Goal: Task Accomplishment & Management: Use online tool/utility

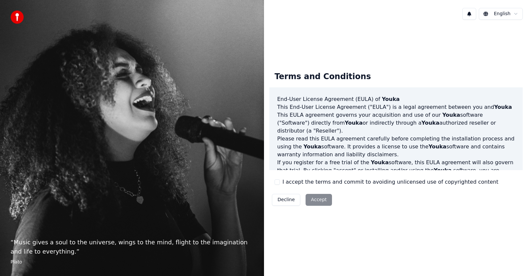
click at [282, 200] on button "Decline" at bounding box center [286, 200] width 28 height 12
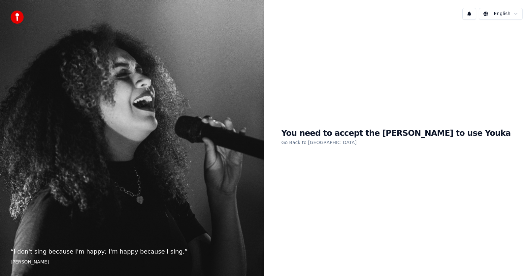
click at [337, 144] on link "Go Back to EULA" at bounding box center [318, 142] width 75 height 11
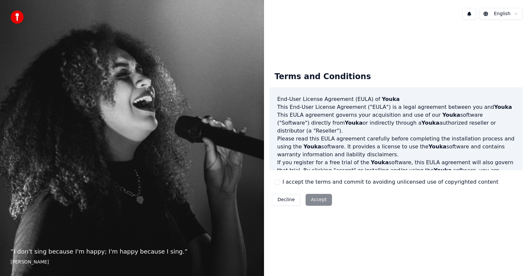
click at [313, 202] on div "Decline Accept" at bounding box center [301, 199] width 65 height 17
click at [514, 14] on html "“ I don't sing because I'm happy; I'm happy because I sing. ” William James Eng…" at bounding box center [264, 138] width 528 height 276
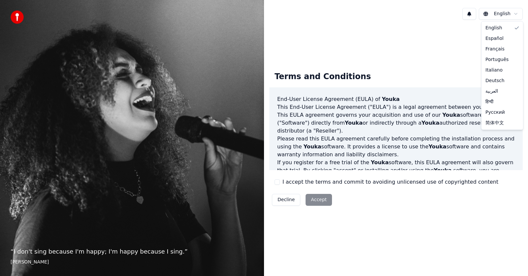
click at [361, 44] on html "“ I don't sing because I'm happy; I'm happy because I sing. ” William James Eng…" at bounding box center [264, 138] width 528 height 276
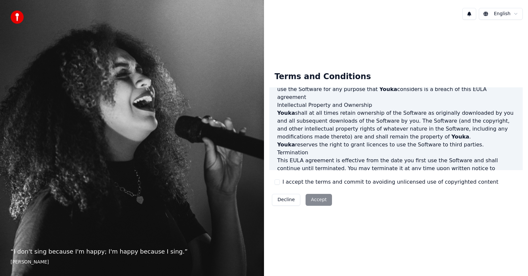
scroll to position [337, 0]
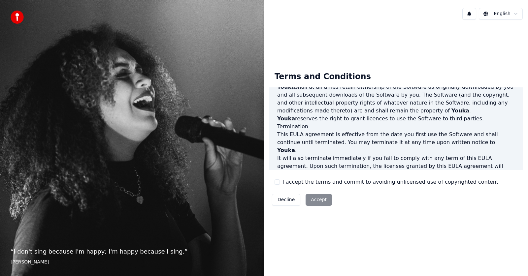
click at [277, 184] on button "I accept the terms and commit to avoiding unlicensed use of copyrighted content" at bounding box center [277, 182] width 5 height 5
click at [310, 202] on button "Accept" at bounding box center [319, 200] width 26 height 12
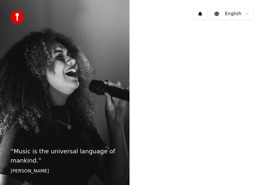
click at [245, 13] on html "“ Music is the universal language of mankind. ” Henry Wadsworth Longfellow Engl…" at bounding box center [129, 92] width 259 height 185
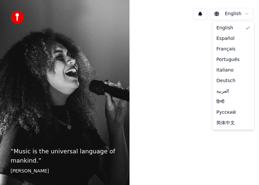
click at [217, 14] on html "“ Music is the universal language of mankind. ” Henry Wadsworth Longfellow Engl…" at bounding box center [129, 92] width 259 height 185
click at [161, 99] on html "“ Music is the universal language of mankind. ” Henry Wadsworth Longfellow Engl…" at bounding box center [129, 92] width 259 height 185
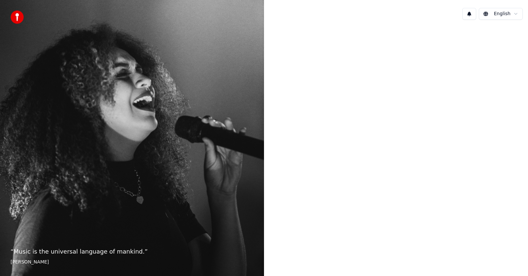
click at [13, 18] on img at bounding box center [17, 17] width 13 height 13
click at [516, 16] on html "“ You don't need a spotlight to sing karaoke. ” Anon English Preparing Youka 25…" at bounding box center [264, 138] width 528 height 276
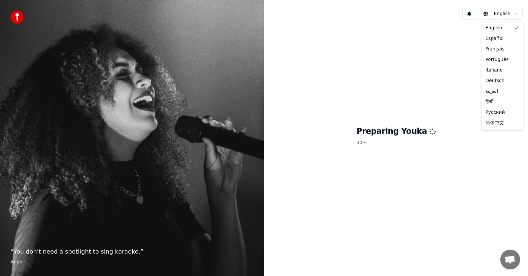
click at [506, 10] on html "“ You don't need a spotlight to sing karaoke. ” Anon English Preparing Youka 30…" at bounding box center [264, 138] width 528 height 276
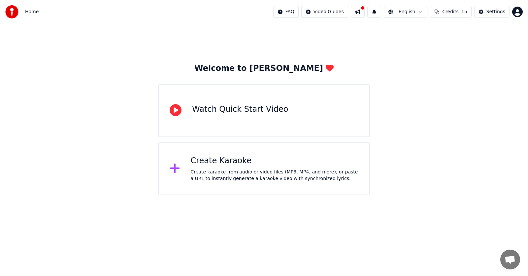
click at [172, 121] on div "Watch Quick Start Video" at bounding box center [263, 110] width 211 height 53
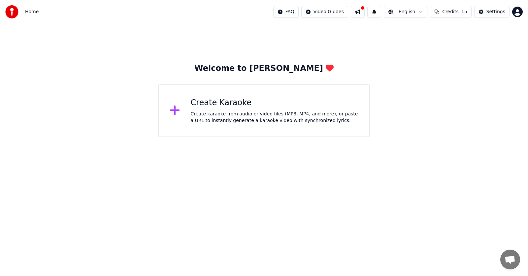
click at [215, 99] on div "Create Karaoke" at bounding box center [275, 103] width 168 height 11
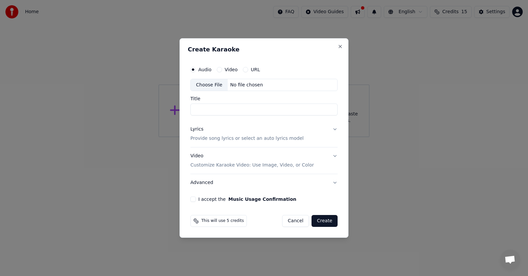
click at [329, 223] on button "Create" at bounding box center [325, 221] width 26 height 12
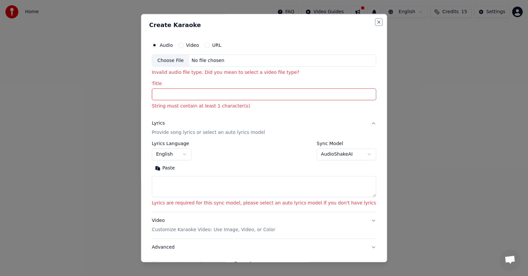
click at [376, 20] on button "Close" at bounding box center [378, 21] width 5 height 5
select select
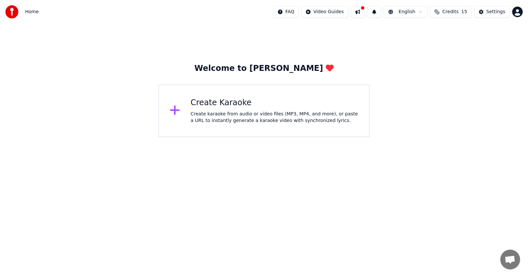
click at [233, 116] on div "Create karaoke from audio or video files (MP3, MP4, and more), or paste a URL t…" at bounding box center [275, 117] width 168 height 13
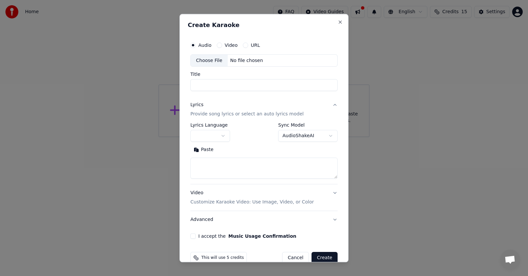
click at [288, 259] on button "Cancel" at bounding box center [295, 258] width 27 height 12
select select
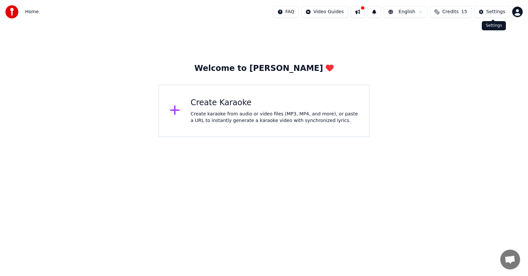
click at [490, 11] on div "Settings" at bounding box center [495, 12] width 19 height 7
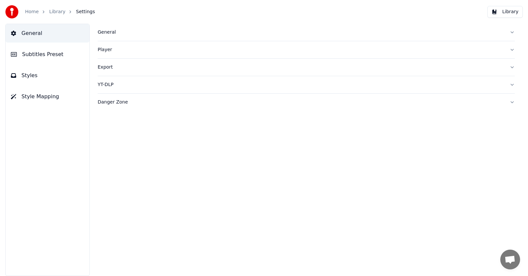
click at [30, 30] on span "General" at bounding box center [31, 33] width 21 height 8
click at [36, 55] on span "Subtitles Preset" at bounding box center [42, 54] width 41 height 8
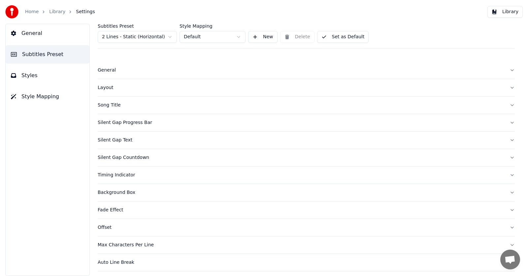
click at [19, 79] on button "Styles" at bounding box center [48, 75] width 84 height 18
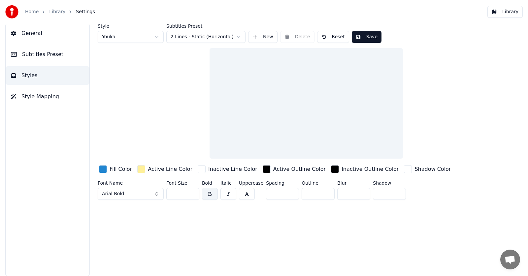
click at [21, 98] on span "Style Mapping" at bounding box center [40, 97] width 38 height 8
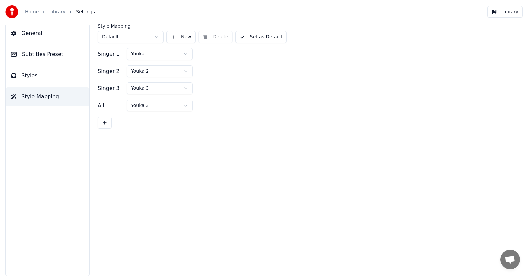
click at [83, 13] on span "Settings" at bounding box center [85, 12] width 19 height 7
click at [35, 10] on link "Home" at bounding box center [32, 12] width 14 height 7
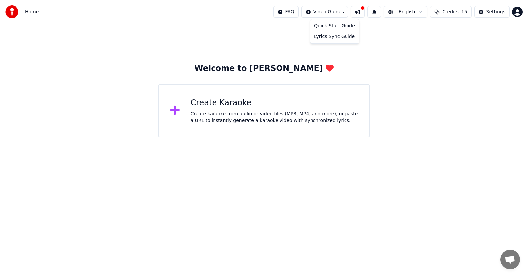
click at [333, 12] on html "Home FAQ Video Guides English Credits 15 Settings Welcome to Youka Create Karao…" at bounding box center [264, 68] width 528 height 137
click at [331, 25] on div "Quick Start Guide" at bounding box center [335, 26] width 46 height 11
click at [189, 124] on div "Create Karaoke Create karaoke from audio or video files (MP3, MP4, and more), o…" at bounding box center [263, 110] width 211 height 53
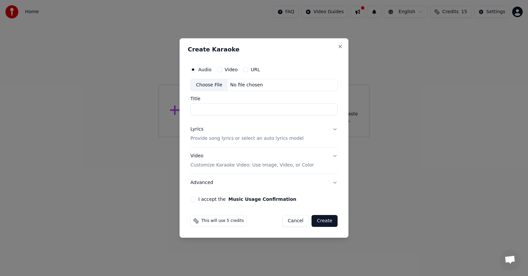
click at [193, 201] on button "I accept the Music Usage Confirmation" at bounding box center [192, 199] width 5 height 5
click at [207, 107] on input "Title" at bounding box center [263, 110] width 147 height 12
type input "******"
click at [320, 222] on button "Create" at bounding box center [325, 221] width 26 height 12
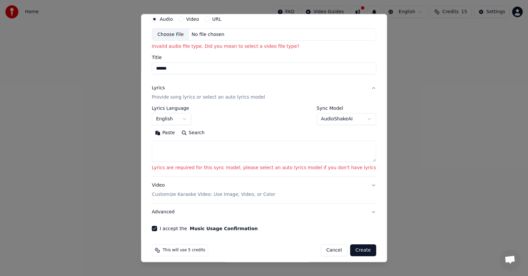
scroll to position [31, 0]
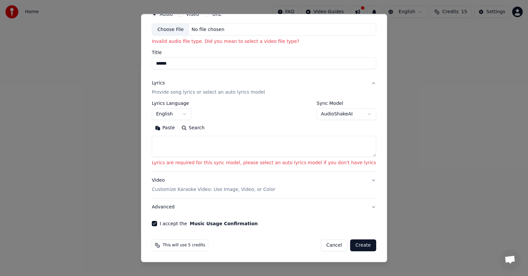
click at [350, 245] on button "Create" at bounding box center [363, 246] width 26 height 12
